Goal: Obtain resource: Download file/media

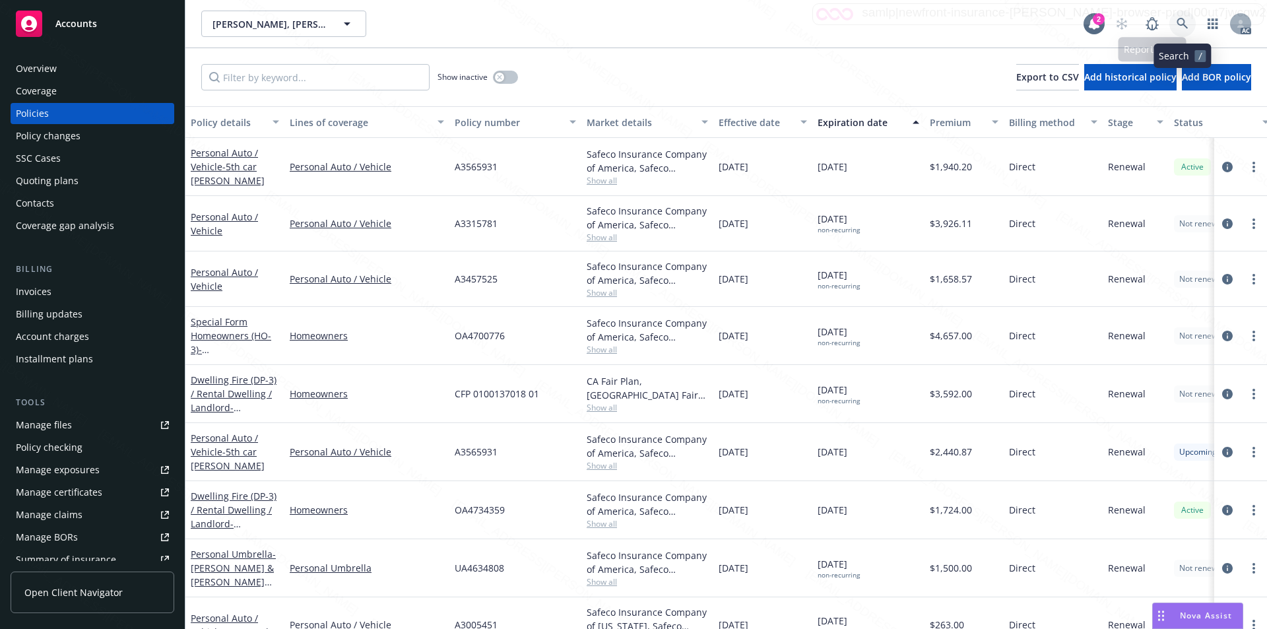
click at [1180, 21] on icon at bounding box center [1183, 24] width 12 height 12
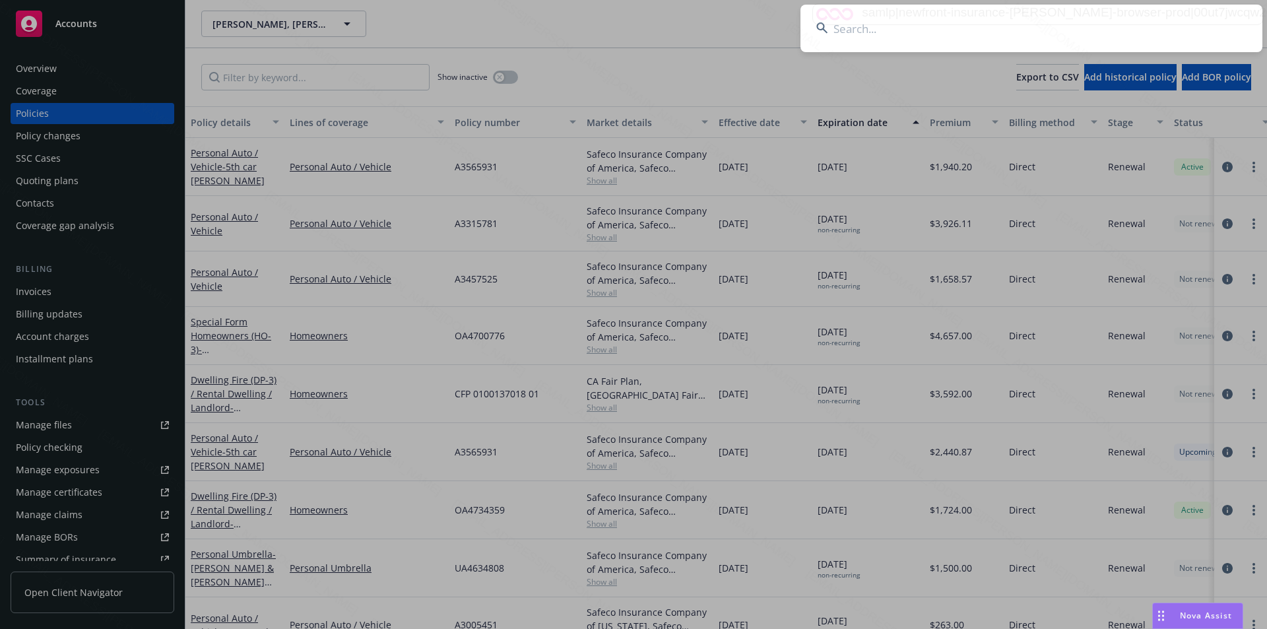
click at [1183, 21] on input at bounding box center [1032, 29] width 462 height 48
click at [1184, 26] on input at bounding box center [1032, 29] width 462 height 48
click at [854, 44] on input at bounding box center [1032, 29] width 462 height 48
click at [852, 44] on input at bounding box center [1032, 29] width 462 height 48
click at [842, 32] on input at bounding box center [1032, 29] width 462 height 48
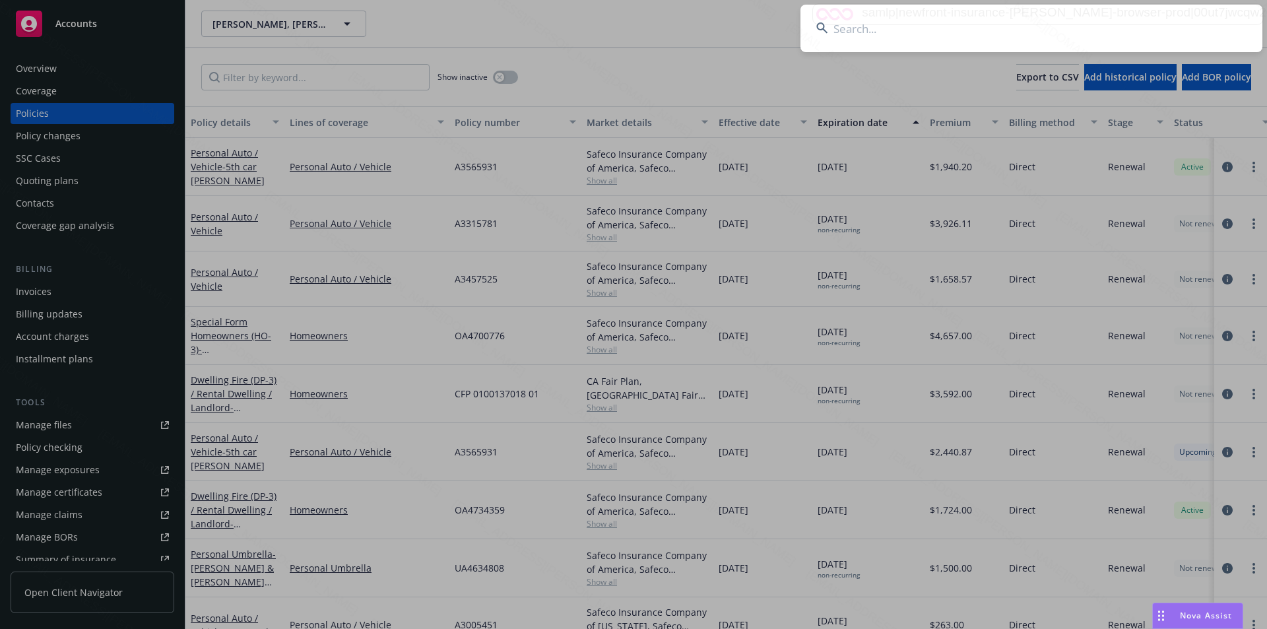
paste input "[PERSON_NAME]"
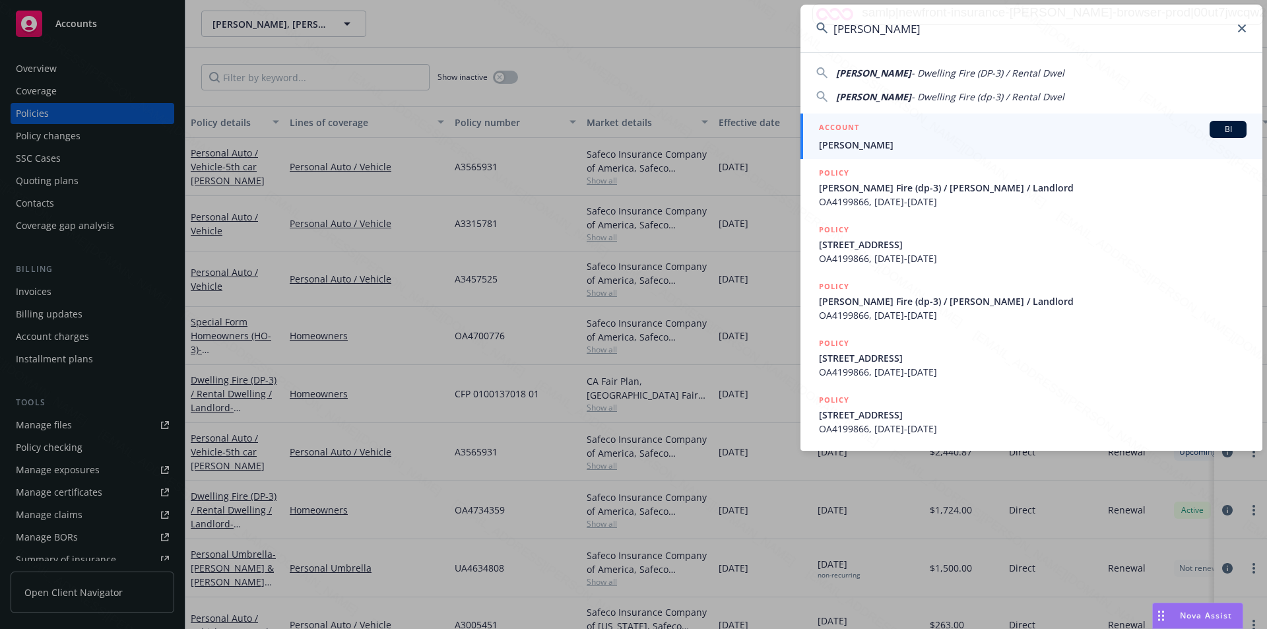
type input "[PERSON_NAME]"
click at [856, 154] on link "ACCOUNT BI [PERSON_NAME]" at bounding box center [1032, 137] width 462 height 46
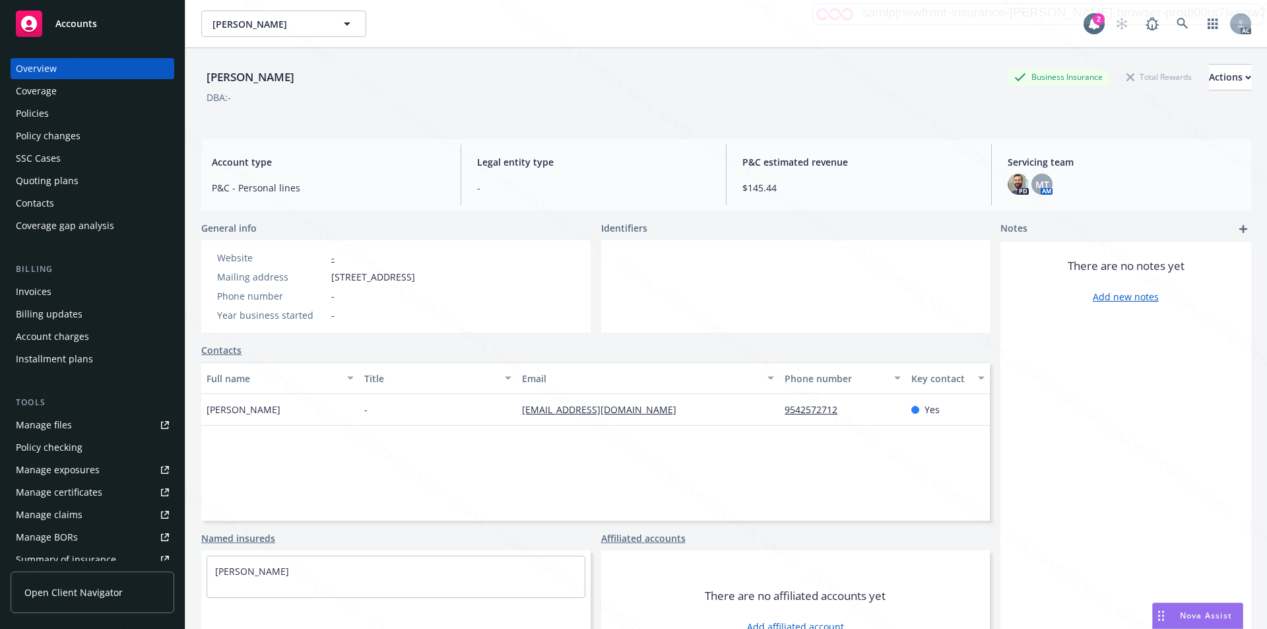
click at [861, 145] on div "P&C estimated revenue $145.44" at bounding box center [859, 175] width 254 height 61
click at [330, 272] on div "Mailing address [STREET_ADDRESS]" at bounding box center [316, 277] width 209 height 14
drag, startPoint x: 413, startPoint y: 278, endPoint x: 327, endPoint y: 281, distance: 85.9
click at [327, 281] on div "Mailing address [STREET_ADDRESS]" at bounding box center [316, 277] width 209 height 14
copy div "[STREET_ADDRESS]"
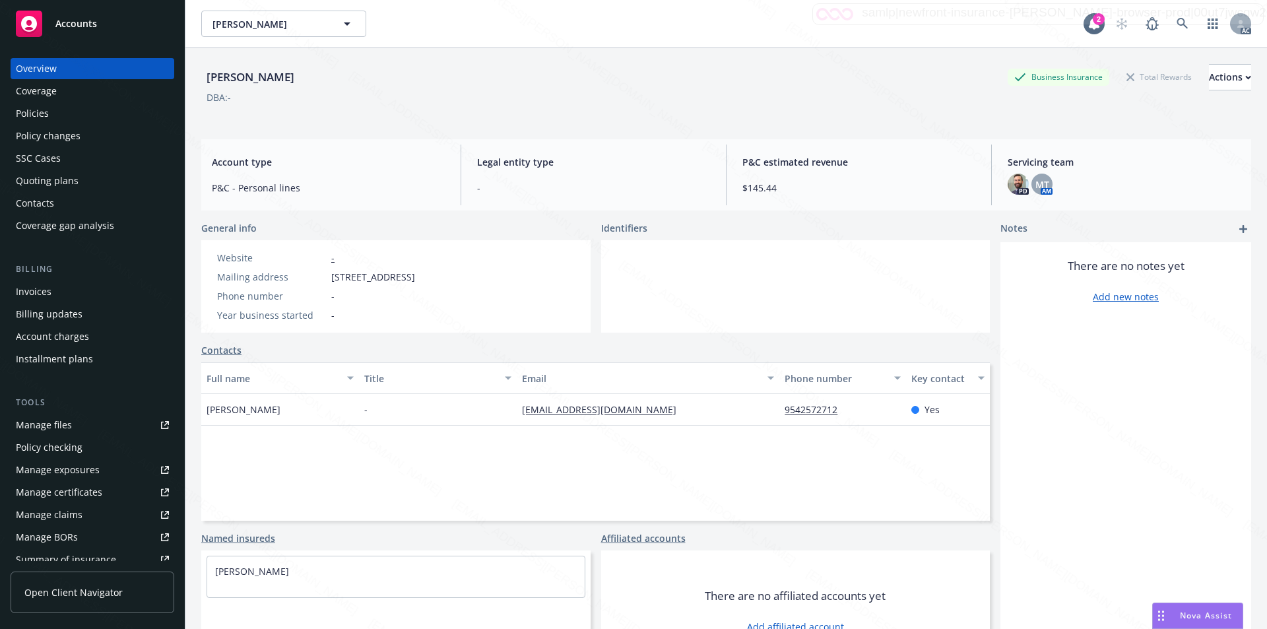
click at [901, 294] on div at bounding box center [795, 286] width 389 height 92
click at [882, 310] on div at bounding box center [795, 286] width 389 height 92
click at [38, 115] on div "Policies" at bounding box center [32, 113] width 33 height 21
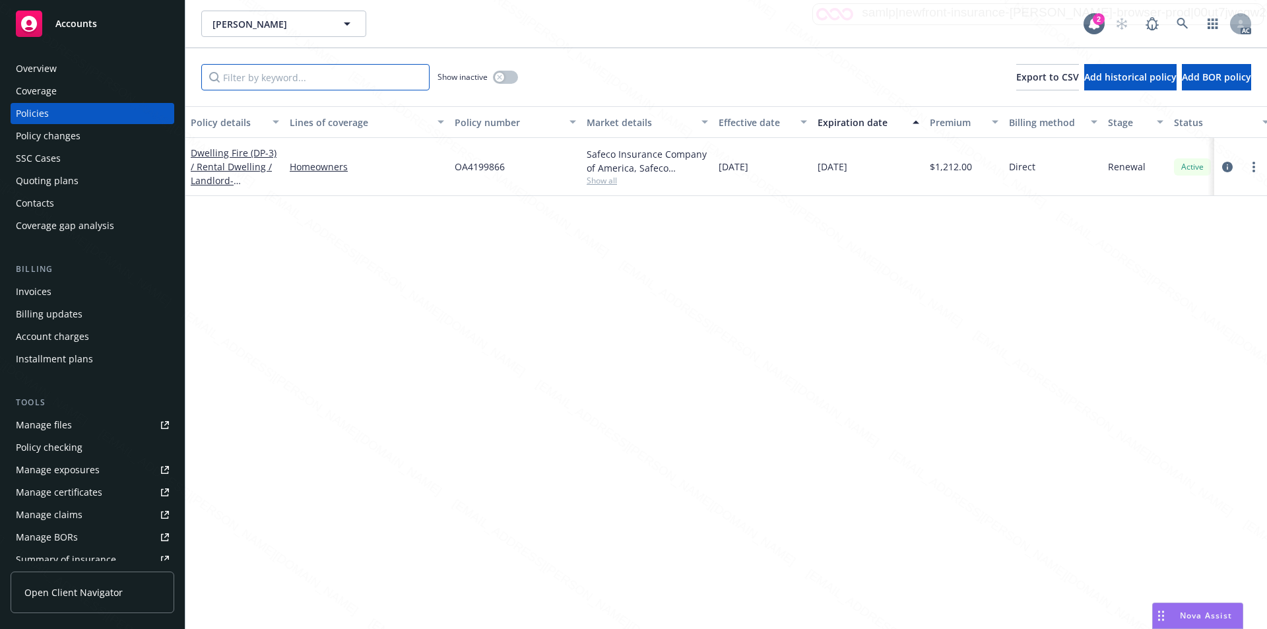
click at [285, 81] on input "Filter by keyword..." at bounding box center [315, 77] width 228 height 26
paste input "OA4199866"
type input "OA4199866"
click at [230, 168] on link "Dwelling Fire (DP-3) / Rental Dwelling / Landlord - [STREET_ADDRESS]" at bounding box center [234, 174] width 86 height 54
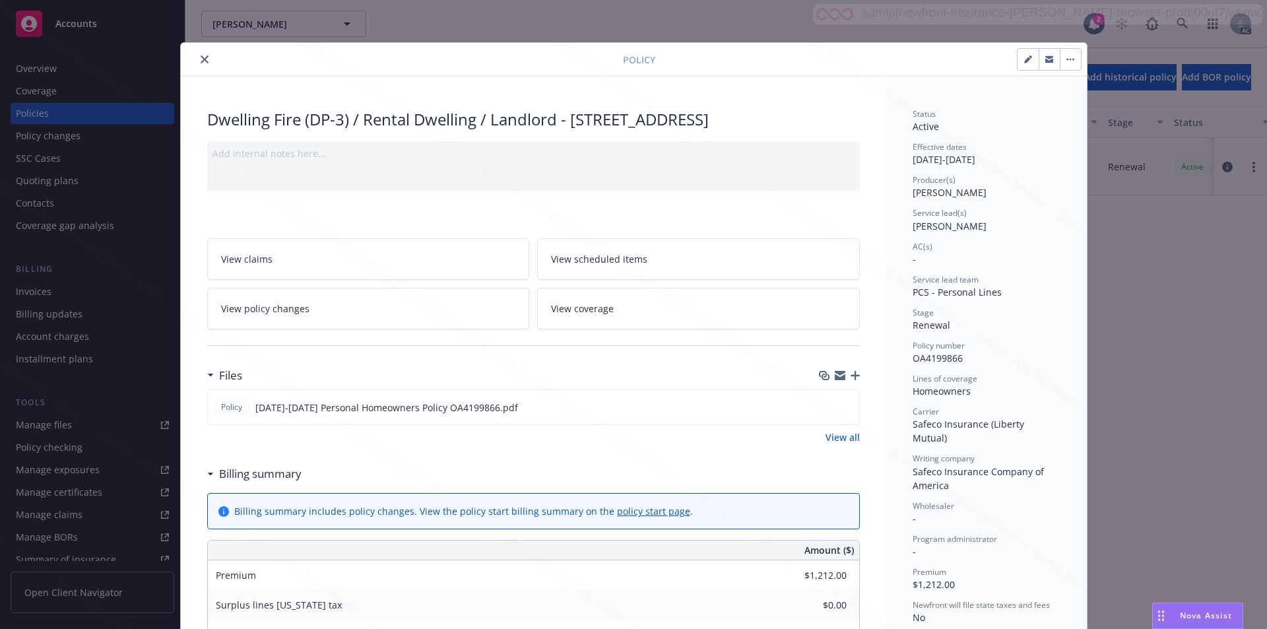
click at [277, 281] on div "View claims View scheduled items View policy changes View coverage" at bounding box center [533, 283] width 653 height 91
click at [821, 402] on icon "download file" at bounding box center [825, 406] width 11 height 11
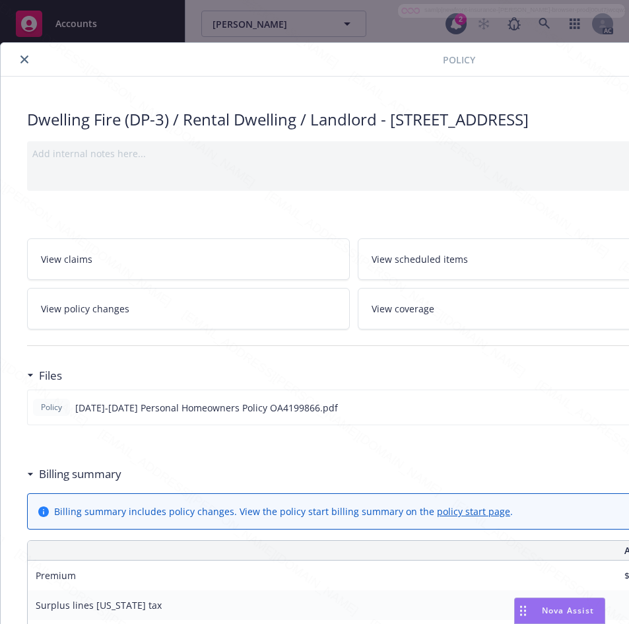
click at [345, 590] on div "Surplus lines [US_STATE] tax $0.00" at bounding box center [354, 605] width 652 height 30
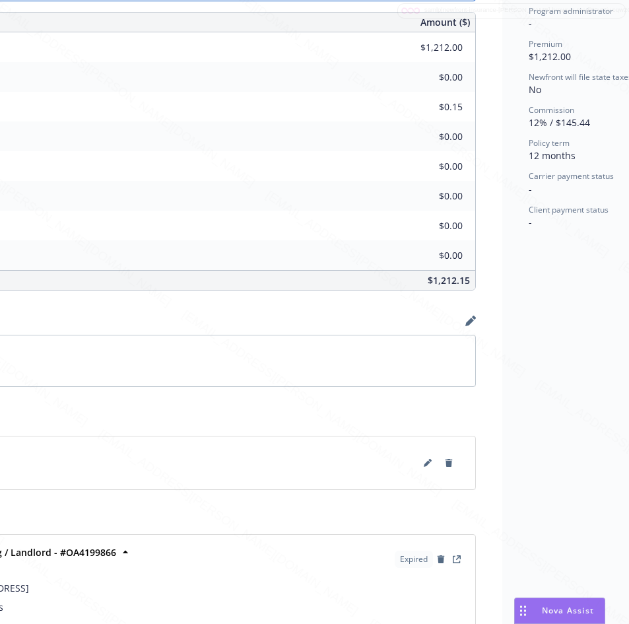
scroll to position [528, 288]
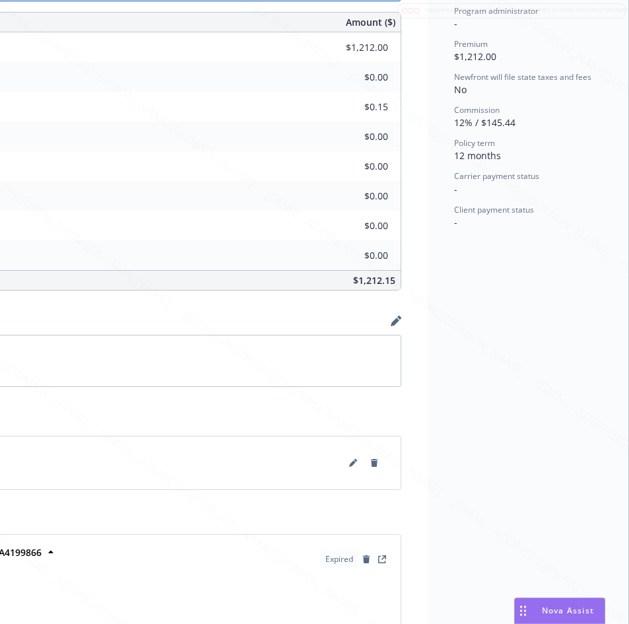
click at [469, 545] on div "Status Active Effective dates [DATE] - [DATE] Producer(s) [PERSON_NAME] Service…" at bounding box center [528, 113] width 201 height 1130
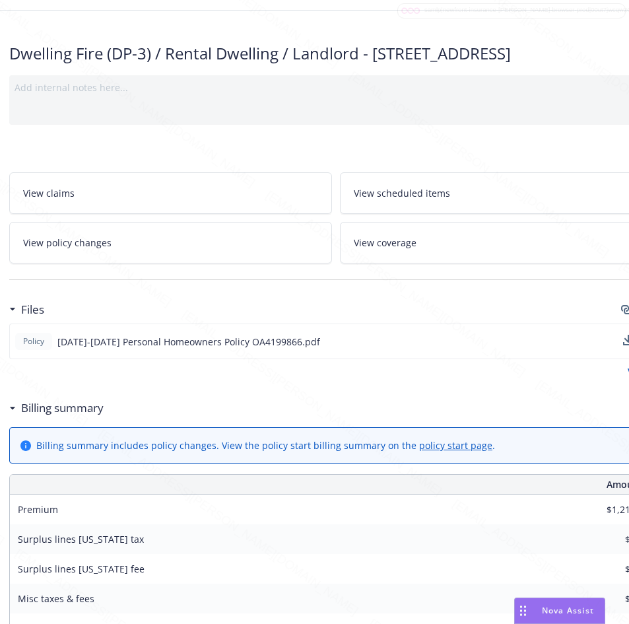
scroll to position [0, 18]
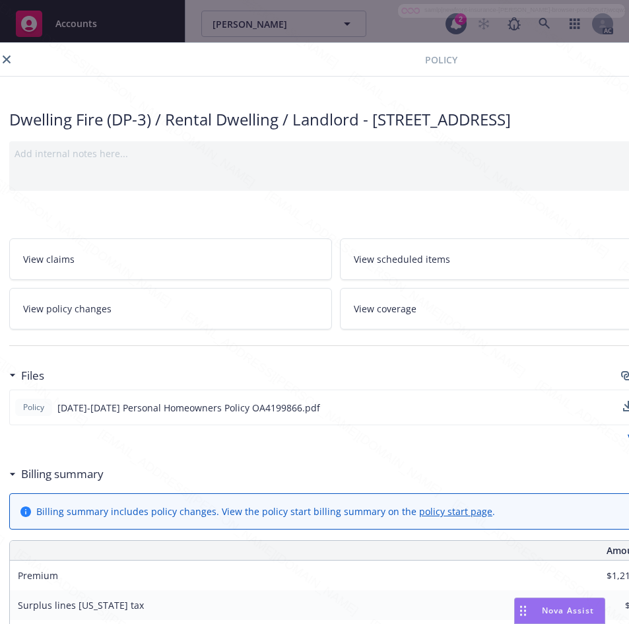
click at [436, 440] on div "View all" at bounding box center [335, 437] width 653 height 14
click at [527, 160] on div "Add internal notes here..." at bounding box center [335, 166] width 653 height 50
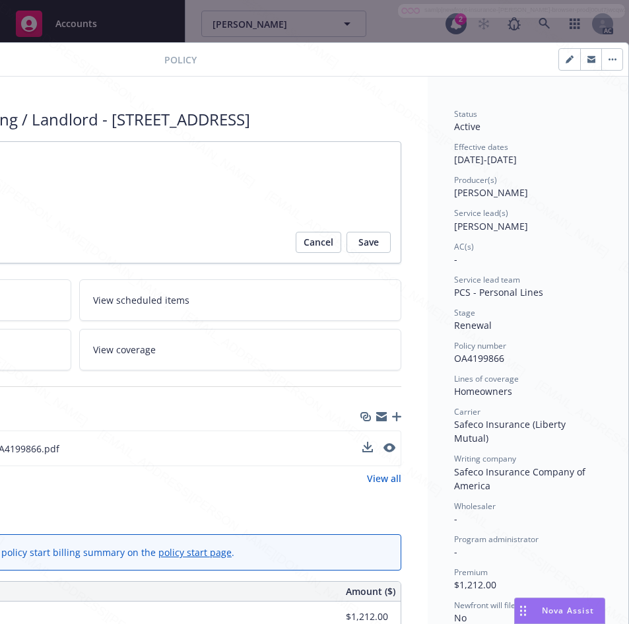
scroll to position [0, 288]
drag, startPoint x: 444, startPoint y: 360, endPoint x: 496, endPoint y: 360, distance: 51.5
click at [496, 360] on div "Policy number OA4199866" at bounding box center [528, 352] width 148 height 25
copy span "OA4199866"
drag, startPoint x: 445, startPoint y: 160, endPoint x: 493, endPoint y: 160, distance: 48.2
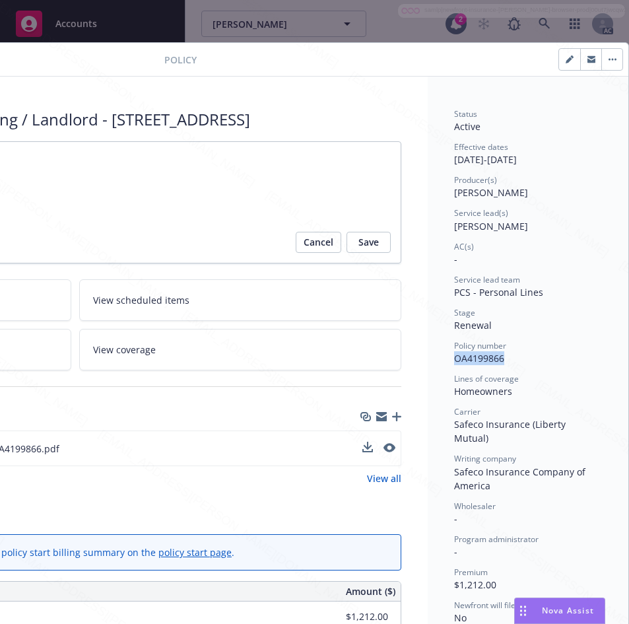
copy div "[DATE]"
